Goal: Use online tool/utility: Utilize a website feature to perform a specific function

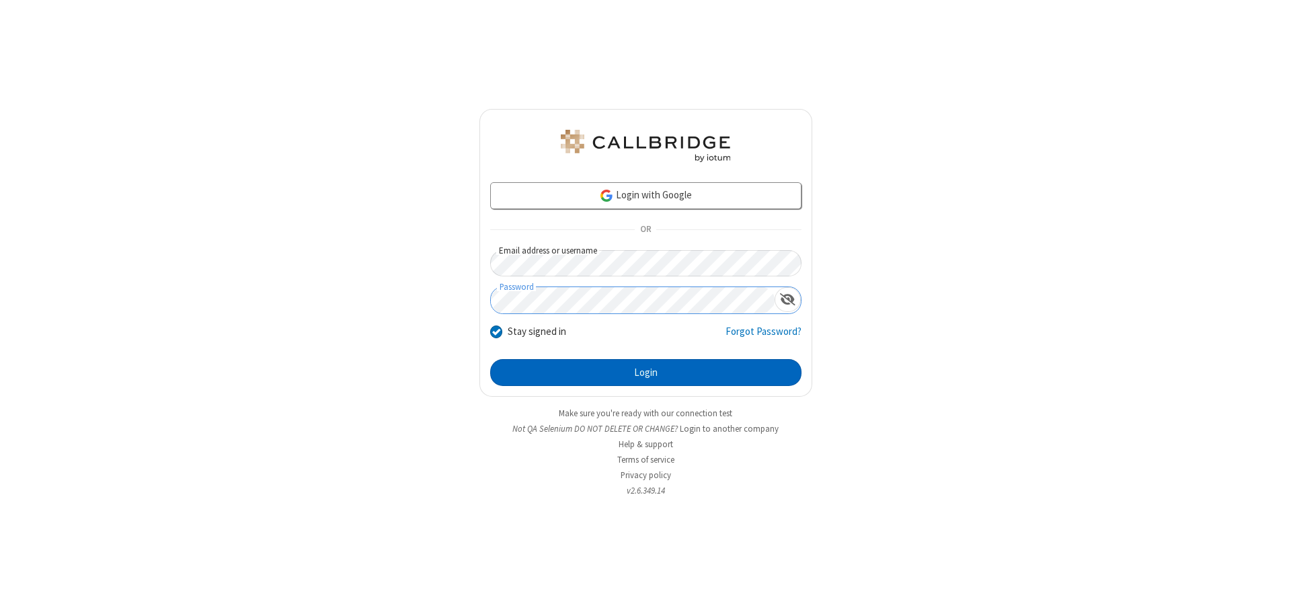
click at [645, 373] on button "Login" at bounding box center [645, 372] width 311 height 27
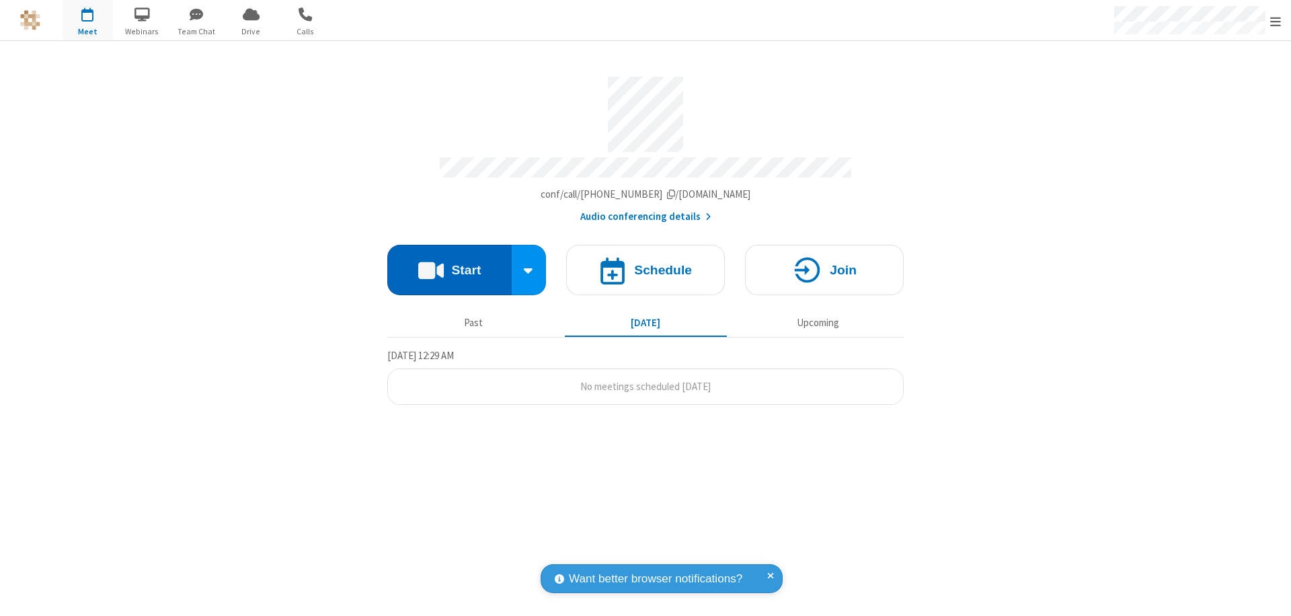
click at [449, 264] on button "Start" at bounding box center [449, 270] width 124 height 50
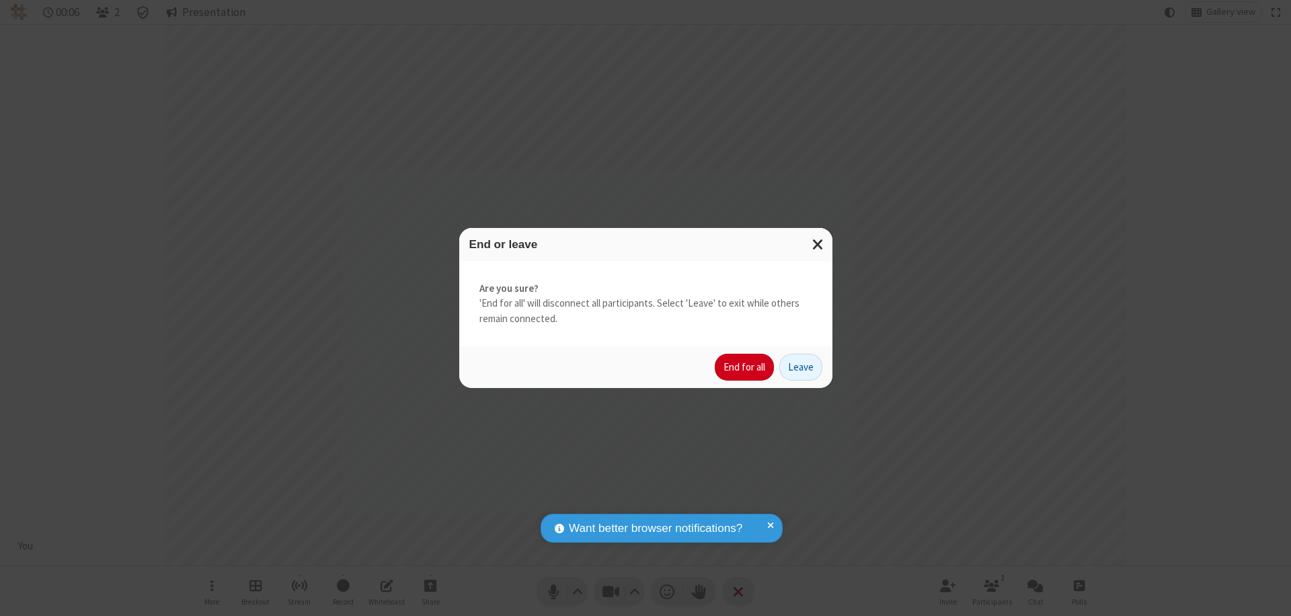
click at [745, 367] on button "End for all" at bounding box center [744, 367] width 59 height 27
